Goal: Use online tool/utility: Use online tool/utility

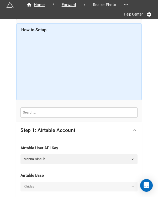
click at [133, 128] on icon at bounding box center [135, 130] width 6 height 6
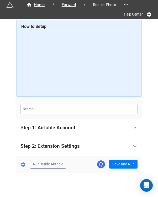
scroll to position [4, 0]
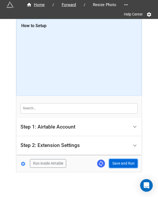
click at [123, 164] on button "Save and Run" at bounding box center [123, 163] width 28 height 9
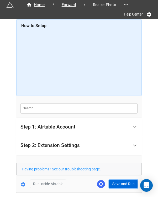
click at [125, 181] on button "Save and Run" at bounding box center [123, 184] width 28 height 9
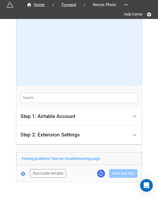
scroll to position [25, 0]
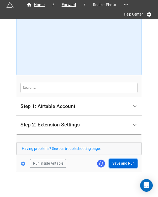
click at [116, 165] on button "Save and Run" at bounding box center [123, 163] width 28 height 9
drag, startPoint x: 128, startPoint y: 161, endPoint x: 157, endPoint y: 126, distance: 45.6
click at [128, 161] on button "Save and Run" at bounding box center [123, 163] width 28 height 9
click at [115, 161] on button "Save and Run" at bounding box center [123, 163] width 28 height 9
click at [117, 159] on button "Save and Run" at bounding box center [123, 163] width 28 height 9
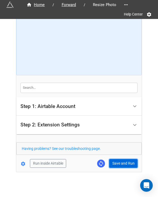
drag, startPoint x: 129, startPoint y: 165, endPoint x: 125, endPoint y: 167, distance: 4.7
click at [129, 165] on button "Save and Run" at bounding box center [123, 163] width 28 height 9
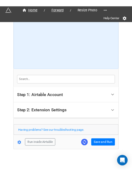
scroll to position [23, 0]
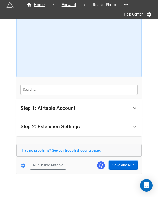
click at [124, 163] on button "Save and Run" at bounding box center [123, 165] width 28 height 9
click at [129, 167] on button "Save and Run" at bounding box center [123, 165] width 28 height 9
click at [122, 166] on button "Save and Run" at bounding box center [123, 165] width 28 height 9
click at [116, 161] on button "Save and Run" at bounding box center [123, 165] width 28 height 9
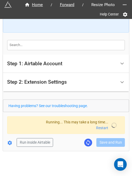
scroll to position [46, 0]
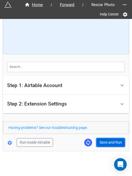
click at [106, 140] on button "Save and Run" at bounding box center [110, 142] width 28 height 9
click at [107, 141] on button "Save and Run" at bounding box center [110, 142] width 28 height 9
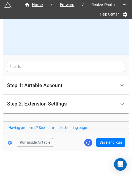
click at [113, 137] on form "How to Setup Step 1: Airtable Account Airtable User API Key Manna-Sinsub Airtab…" at bounding box center [66, 62] width 126 height 169
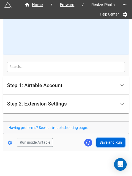
click at [112, 140] on button "Save and Run" at bounding box center [110, 142] width 28 height 9
drag, startPoint x: 103, startPoint y: 141, endPoint x: 128, endPoint y: 143, distance: 25.4
click at [103, 141] on button "Save and Run" at bounding box center [110, 142] width 28 height 9
click at [102, 144] on button "Save and Run" at bounding box center [110, 142] width 28 height 9
click at [109, 144] on button "Save and Run" at bounding box center [110, 142] width 28 height 9
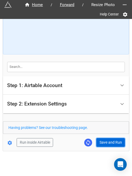
click at [100, 142] on button "Save and Run" at bounding box center [110, 142] width 28 height 9
drag, startPoint x: 105, startPoint y: 143, endPoint x: 109, endPoint y: 144, distance: 3.6
click at [105, 143] on button "Save and Run" at bounding box center [110, 142] width 28 height 9
click at [107, 143] on button "Save and Run" at bounding box center [110, 142] width 28 height 9
drag, startPoint x: 102, startPoint y: 140, endPoint x: 125, endPoint y: 133, distance: 23.5
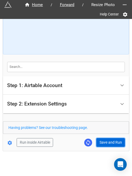
click at [102, 140] on button "Save and Run" at bounding box center [110, 142] width 28 height 9
click at [99, 139] on button "Save and Run" at bounding box center [110, 142] width 28 height 9
click at [103, 142] on button "Save and Run" at bounding box center [110, 142] width 28 height 9
drag, startPoint x: 109, startPoint y: 141, endPoint x: 128, endPoint y: 141, distance: 19.2
click at [109, 141] on button "Save and Run" at bounding box center [110, 142] width 28 height 9
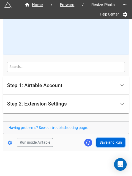
click at [103, 144] on button "Save and Run" at bounding box center [110, 142] width 28 height 9
click at [107, 139] on button "Save and Run" at bounding box center [110, 142] width 28 height 9
click at [109, 142] on button "Save and Run" at bounding box center [110, 142] width 28 height 9
click at [108, 146] on button "Save and Run" at bounding box center [110, 142] width 28 height 9
click at [109, 139] on button "Save and Run" at bounding box center [110, 142] width 28 height 9
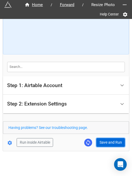
click at [104, 141] on button "Save and Run" at bounding box center [110, 142] width 28 height 9
drag, startPoint x: 101, startPoint y: 141, endPoint x: 101, endPoint y: 158, distance: 16.3
click at [101, 141] on button "Save and Run" at bounding box center [110, 142] width 28 height 9
click at [107, 139] on button "Save and Run" at bounding box center [110, 142] width 28 height 9
drag, startPoint x: 113, startPoint y: 144, endPoint x: 123, endPoint y: 138, distance: 11.7
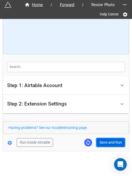
click at [113, 144] on button "Save and Run" at bounding box center [110, 142] width 28 height 9
click at [103, 144] on button "Save and Run" at bounding box center [110, 142] width 28 height 9
click at [108, 144] on button "Save and Run" at bounding box center [110, 142] width 28 height 9
click at [111, 141] on button "Save and Run" at bounding box center [110, 142] width 28 height 9
drag, startPoint x: 107, startPoint y: 142, endPoint x: 113, endPoint y: 142, distance: 5.3
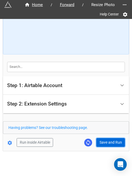
click at [107, 142] on button "Save and Run" at bounding box center [110, 142] width 28 height 9
click at [105, 142] on button "Save and Run" at bounding box center [110, 142] width 28 height 9
drag, startPoint x: 103, startPoint y: 142, endPoint x: 126, endPoint y: 152, distance: 25.8
click at [103, 142] on button "Save and Run" at bounding box center [110, 142] width 28 height 9
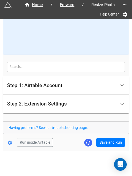
click at [101, 148] on div "Home / Forward / Resize Photo Help Center How to Setup Step 1: Airtable Account…" at bounding box center [66, 62] width 126 height 177
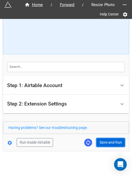
click at [103, 145] on button "Save and Run" at bounding box center [110, 142] width 28 height 9
click at [102, 141] on button "Save and Run" at bounding box center [110, 142] width 28 height 9
click at [110, 141] on button "Save and Run" at bounding box center [110, 142] width 28 height 9
click at [106, 141] on button "Save and Run" at bounding box center [110, 142] width 28 height 9
click at [105, 144] on button "Save and Run" at bounding box center [110, 142] width 28 height 9
